Goal: Obtain resource: Download file/media

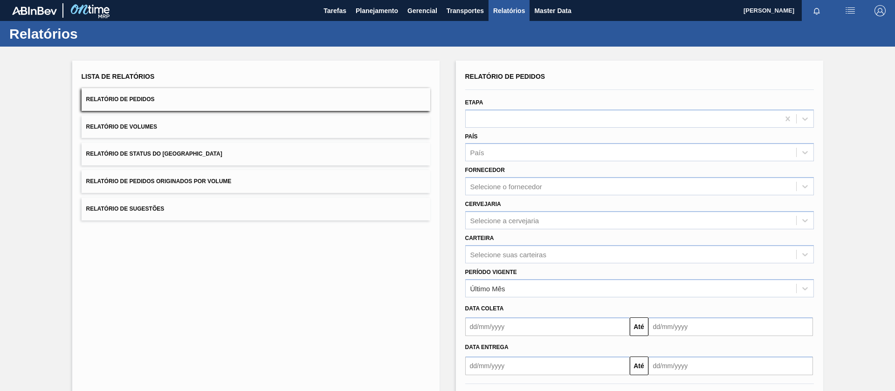
click at [184, 158] on button "Relatório de Status do [GEOGRAPHIC_DATA]" at bounding box center [256, 154] width 349 height 23
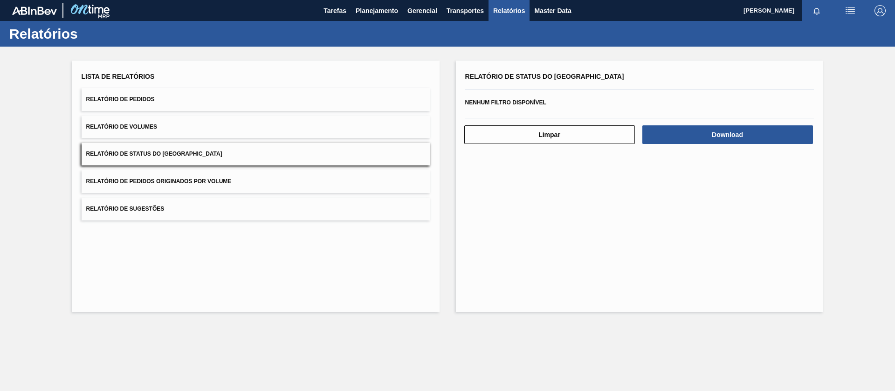
click at [172, 105] on button "Relatório de Pedidos" at bounding box center [256, 99] width 349 height 23
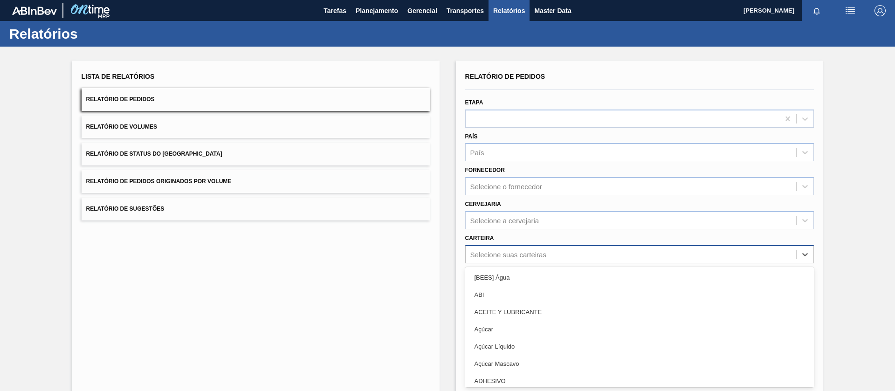
click at [520, 252] on div "Relatório de Pedidos Etapa País País Fornecedor Selecione o fornecedor Cervejar…" at bounding box center [639, 222] width 349 height 305
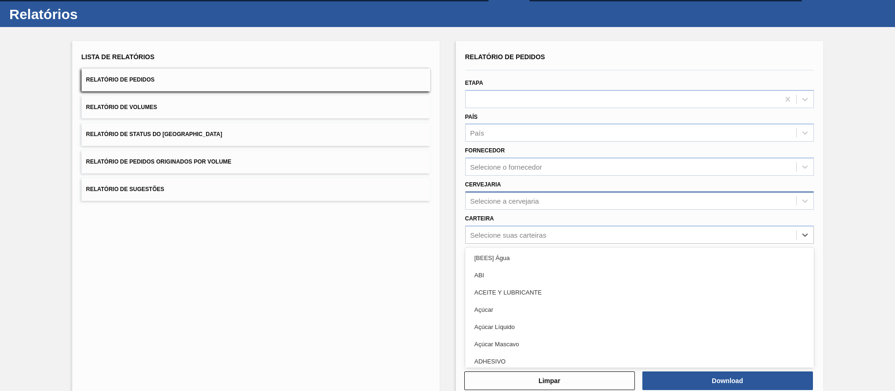
scroll to position [20, 0]
click at [502, 206] on div "Selecione a cervejaria" at bounding box center [631, 201] width 330 height 14
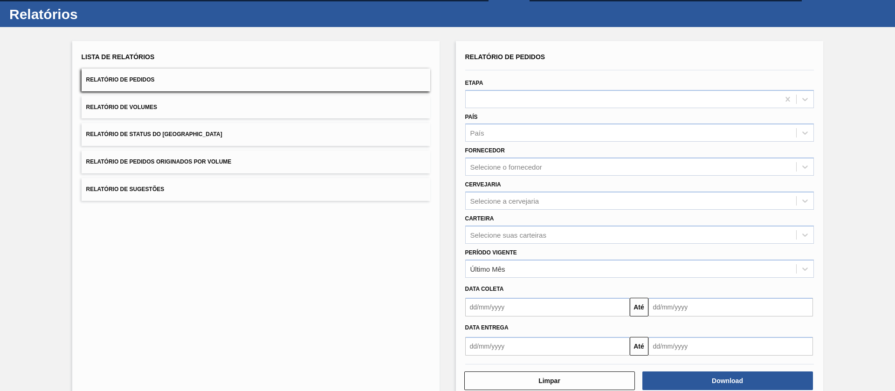
click at [418, 216] on div "Lista de Relatórios Relatório de Pedidos Relatório de Volumes Relatório de Stat…" at bounding box center [255, 220] width 367 height 359
click at [511, 225] on div "Carteira Selecione suas carteiras" at bounding box center [639, 228] width 349 height 32
click at [511, 233] on div "Selecione suas carteiras" at bounding box center [508, 235] width 76 height 8
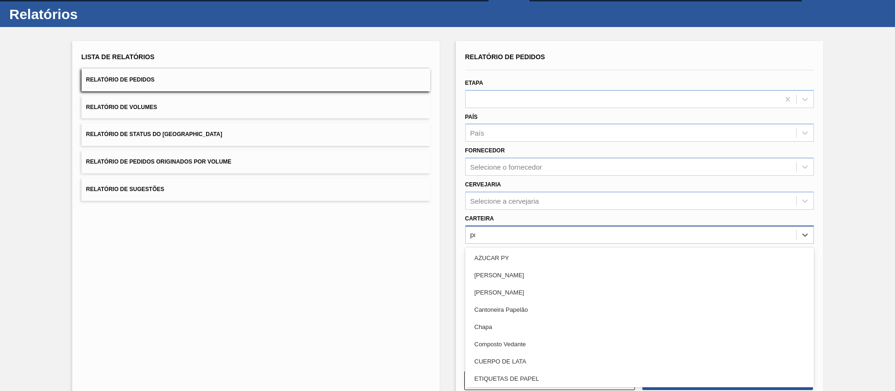
type input "pre"
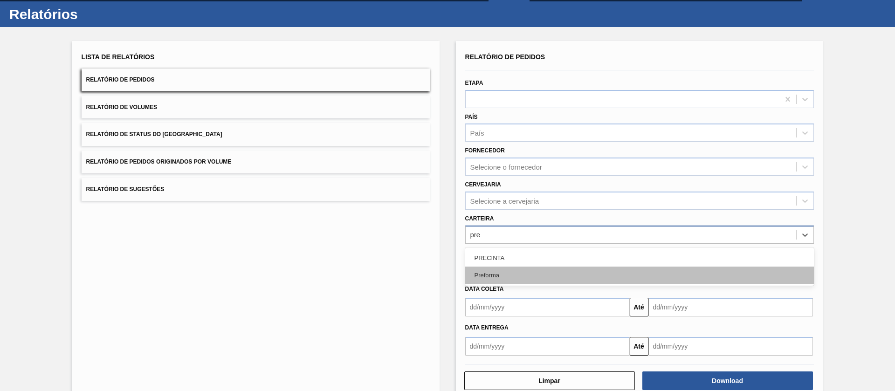
click at [493, 278] on div "Preforma" at bounding box center [639, 275] width 349 height 17
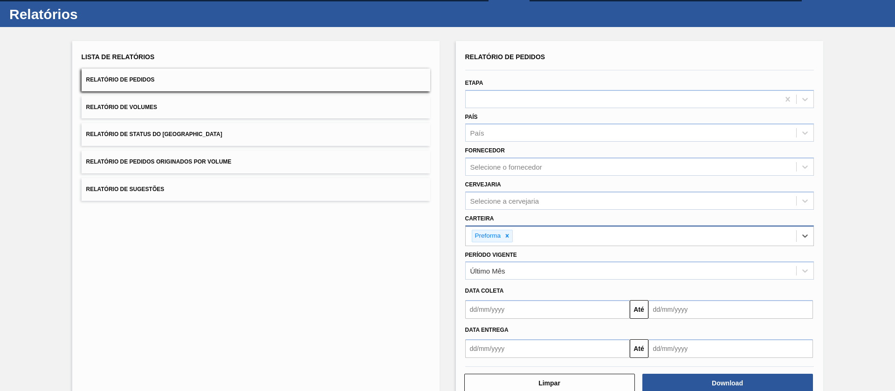
scroll to position [43, 0]
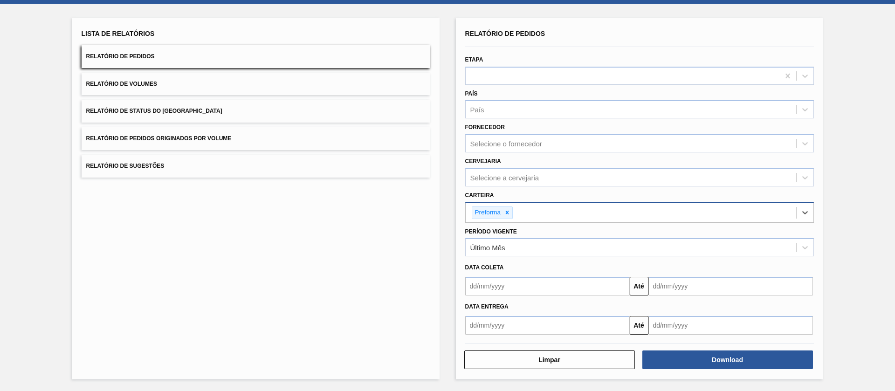
click at [663, 286] on input "text" at bounding box center [730, 286] width 165 height 19
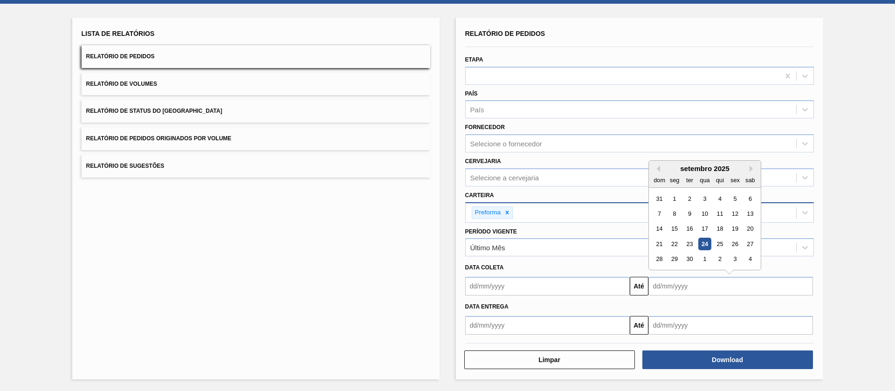
click at [854, 263] on div "Lista de Relatórios Relatório de Pedidos Relatório de Volumes Relatório de Stat…" at bounding box center [447, 197] width 895 height 387
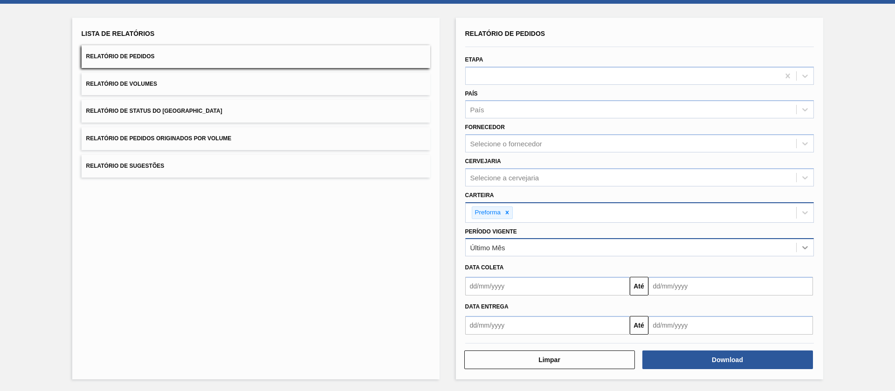
drag, startPoint x: 798, startPoint y: 234, endPoint x: 804, endPoint y: 241, distance: 10.0
click at [798, 234] on div "Período Vigente Último Mês" at bounding box center [639, 241] width 349 height 32
click at [805, 242] on div at bounding box center [805, 247] width 17 height 17
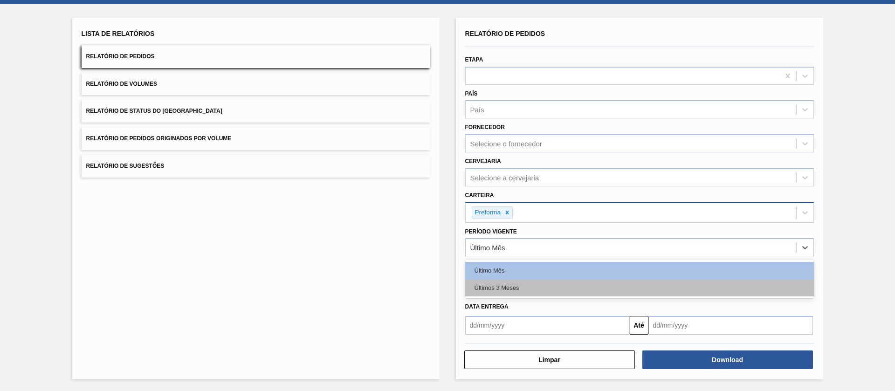
click at [542, 285] on div "Últimos 3 Meses" at bounding box center [639, 287] width 349 height 17
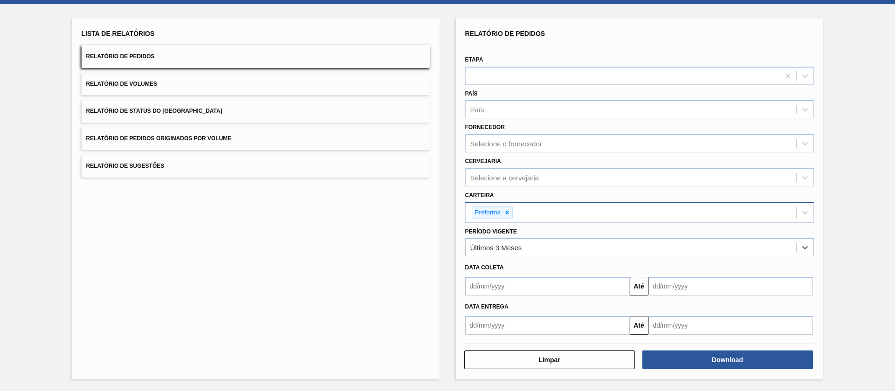
click at [479, 286] on input "text" at bounding box center [547, 286] width 165 height 19
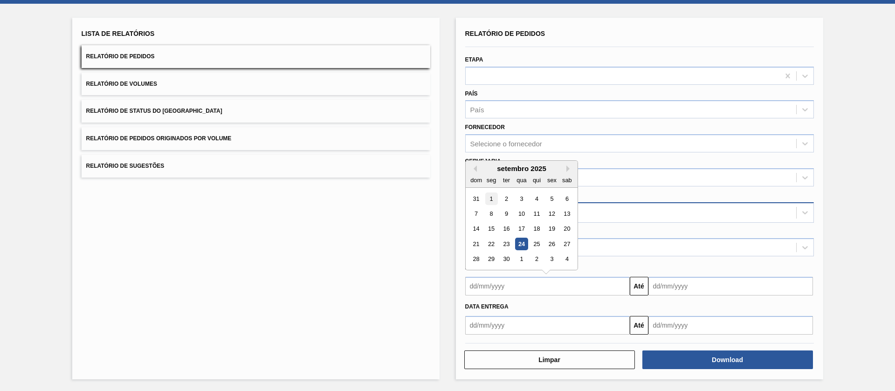
click at [487, 199] on div "1" at bounding box center [491, 199] width 13 height 13
click at [536, 289] on input "[DATE]" at bounding box center [547, 286] width 165 height 19
click at [475, 166] on button "Previous Month" at bounding box center [473, 168] width 7 height 7
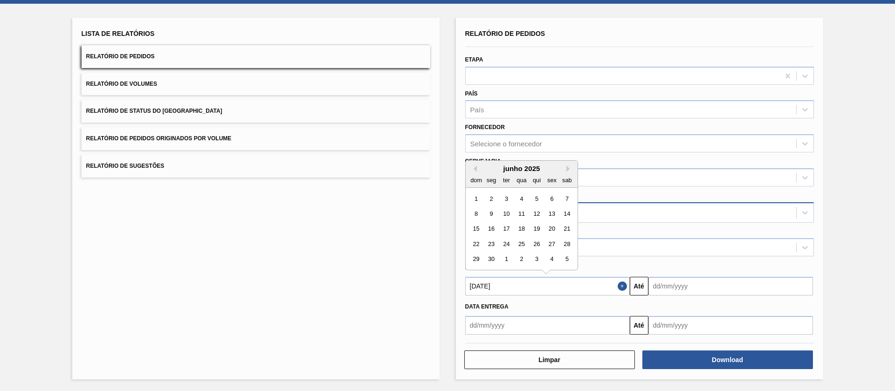
click at [565, 168] on div "junho 2025" at bounding box center [522, 169] width 112 height 8
click at [481, 198] on div "1" at bounding box center [476, 199] width 13 height 13
type input "[DATE]"
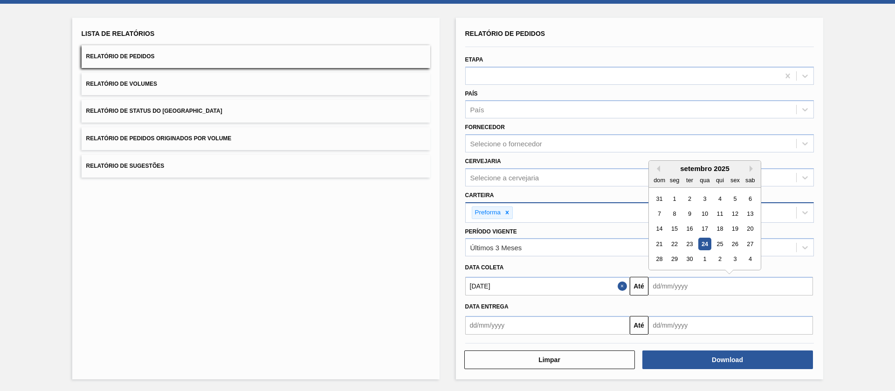
click at [692, 287] on input "text" at bounding box center [730, 286] width 165 height 19
click at [688, 259] on div "30" at bounding box center [689, 259] width 13 height 13
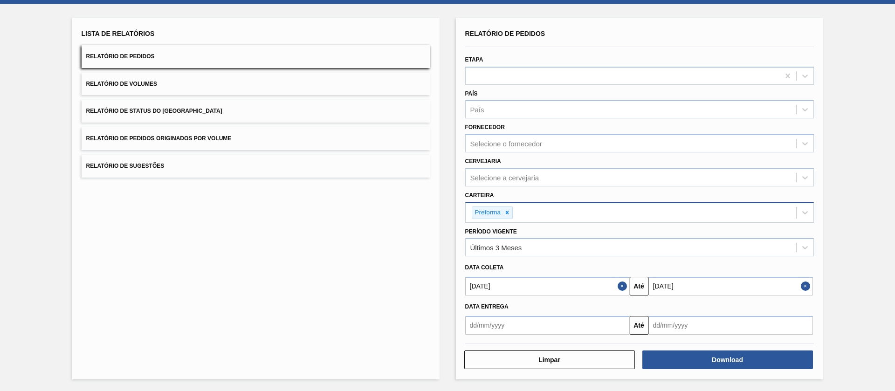
type input "[DATE]"
click at [685, 362] on button "Download" at bounding box center [727, 360] width 171 height 19
